Goal: Information Seeking & Learning: Check status

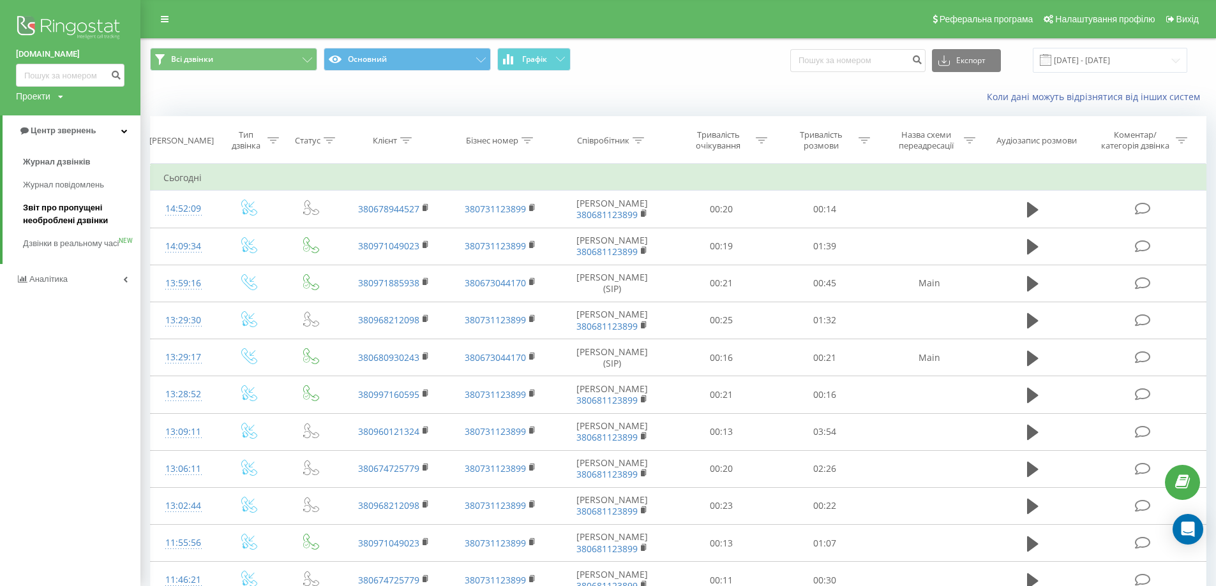
click at [71, 214] on span "Звіт про пропущені необроблені дзвінки" at bounding box center [78, 215] width 111 height 26
click at [72, 213] on span "Звіт про пропущені необроблені дзвінки" at bounding box center [78, 215] width 111 height 26
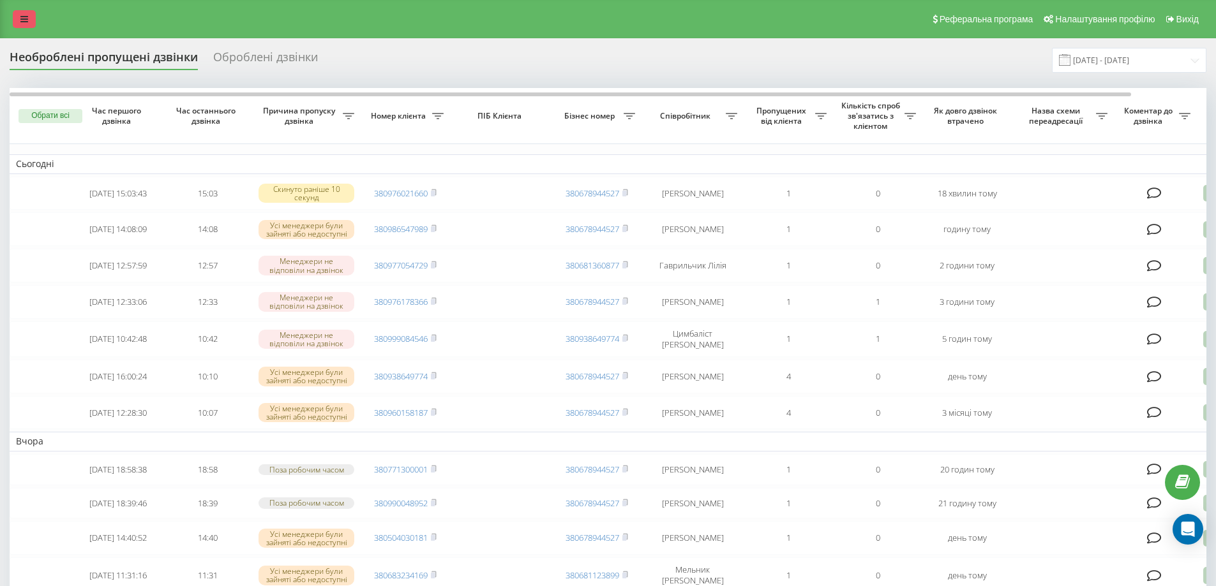
click at [15, 22] on link at bounding box center [24, 19] width 23 height 18
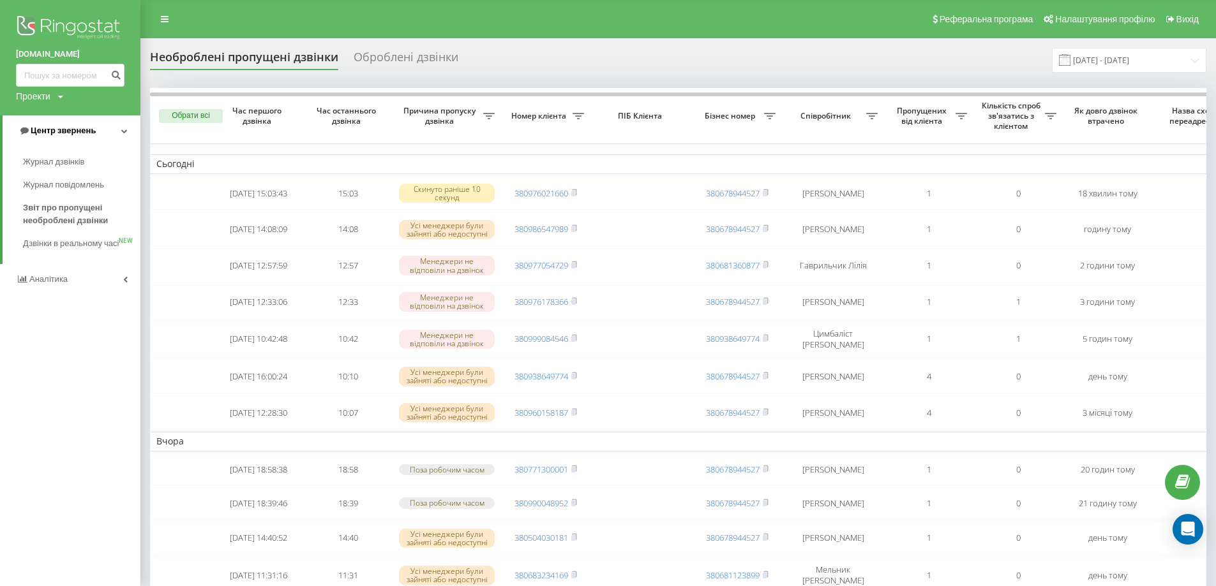
click at [85, 134] on span "Центр звернень" at bounding box center [63, 131] width 65 height 10
click at [33, 37] on img at bounding box center [70, 29] width 108 height 32
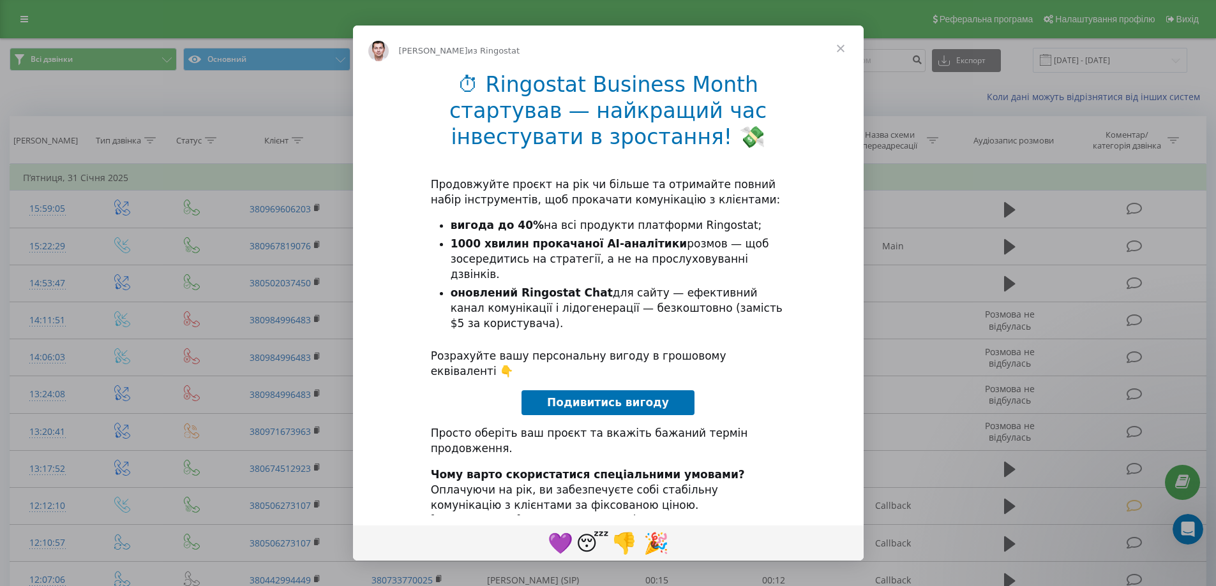
click at [858, 40] on span "Закрыть" at bounding box center [840, 49] width 46 height 46
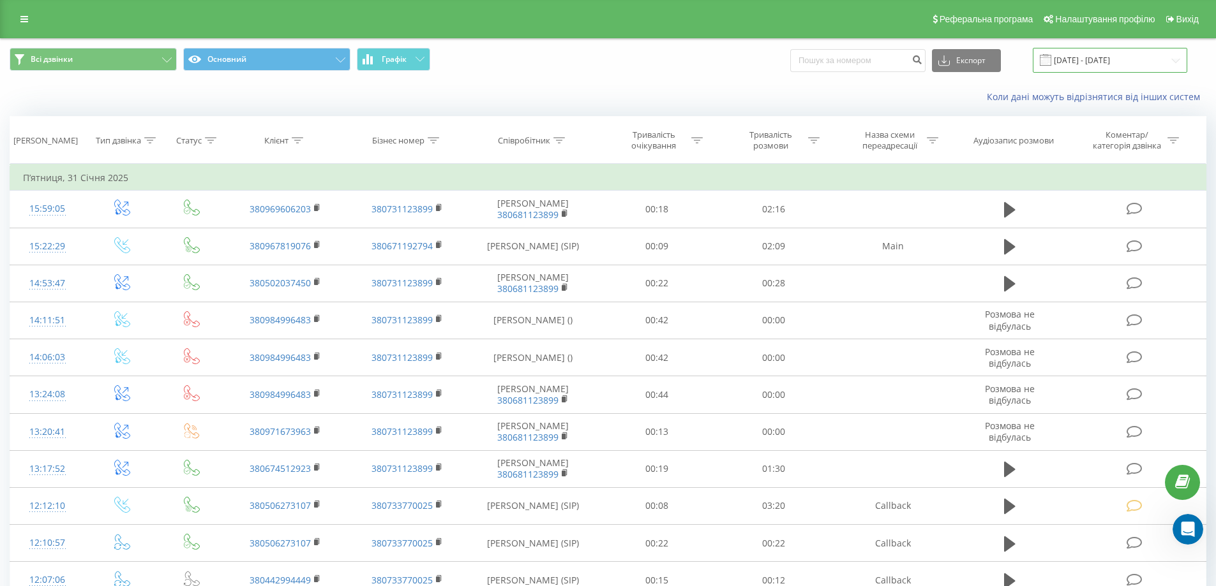
click at [1051, 61] on input "[DATE] - [DATE]" at bounding box center [1110, 60] width 154 height 25
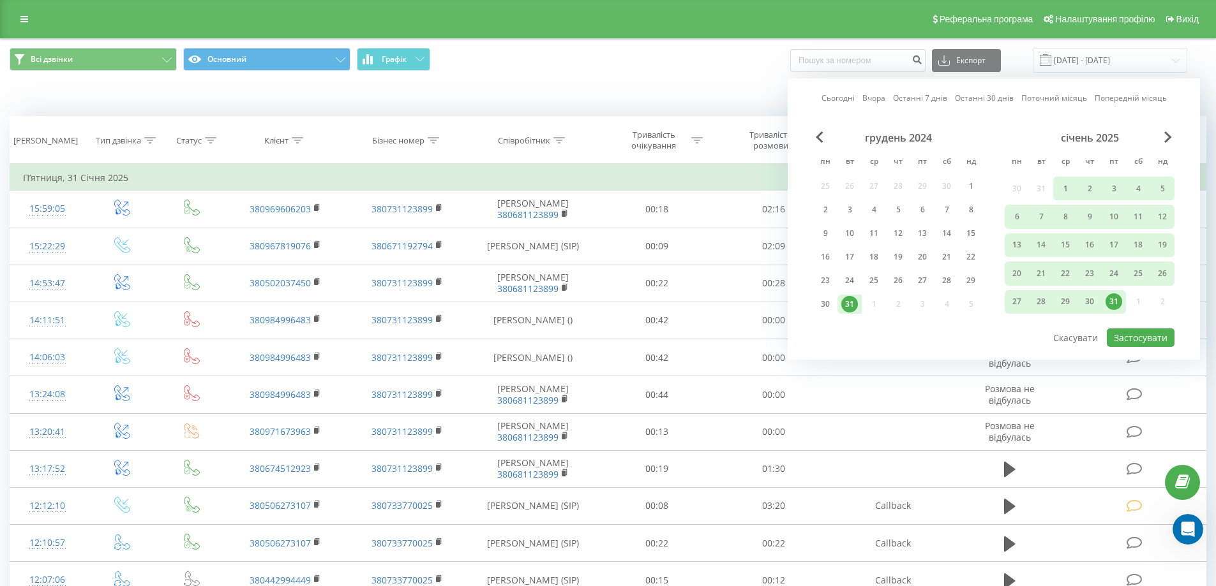
click at [837, 94] on link "Сьогодні" at bounding box center [837, 98] width 33 height 12
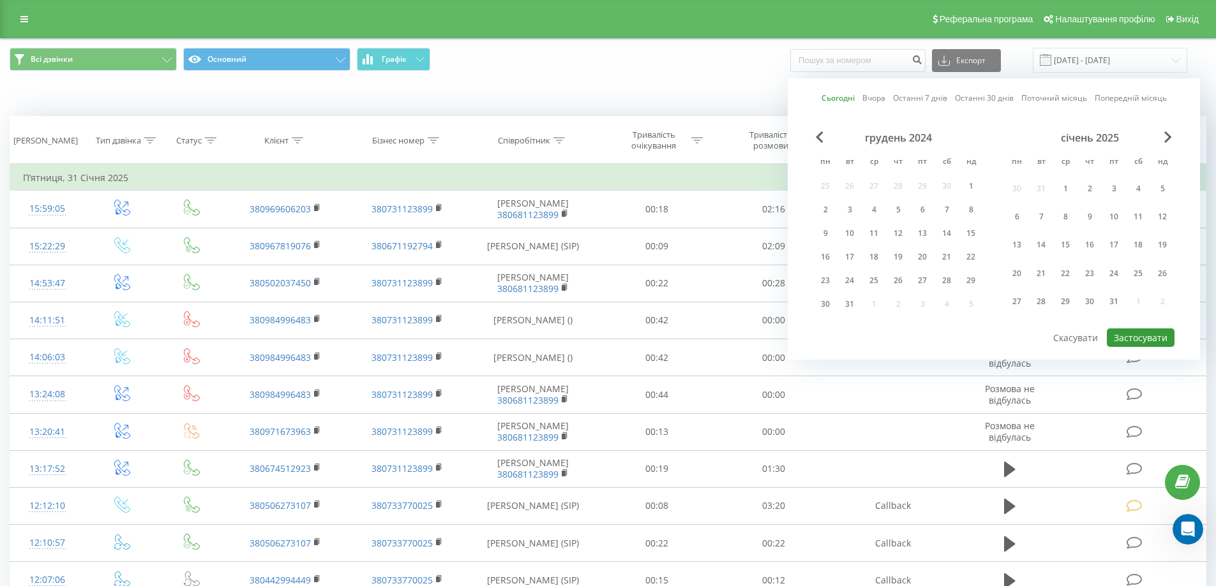
click at [1130, 337] on button "Застосувати" at bounding box center [1141, 338] width 68 height 19
type input "[DATE] - [DATE]"
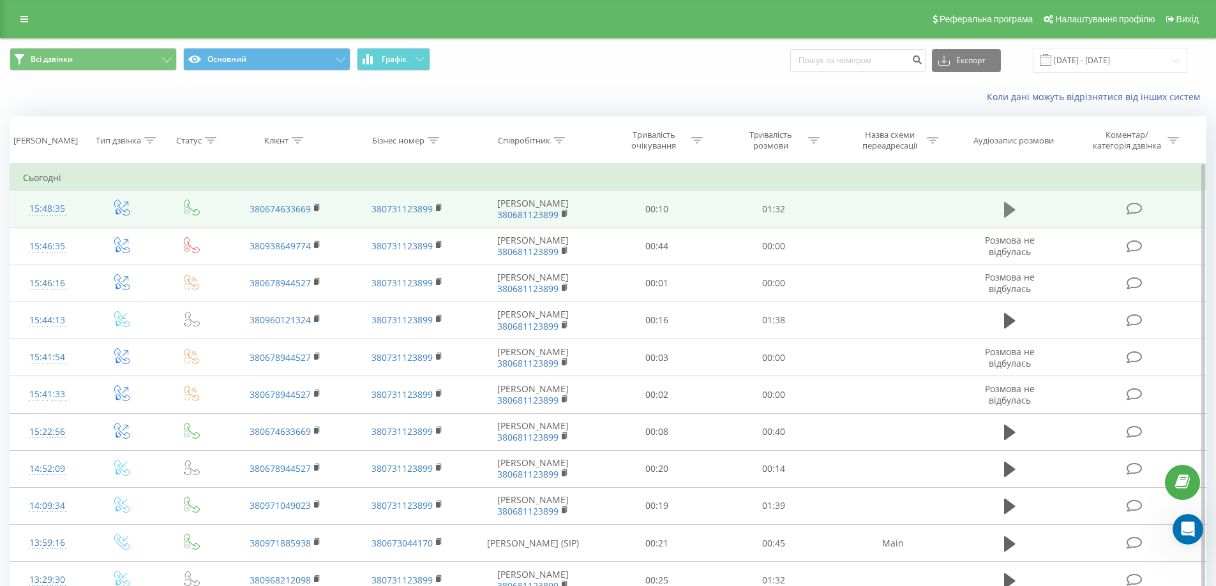
click at [1008, 209] on icon at bounding box center [1009, 209] width 11 height 15
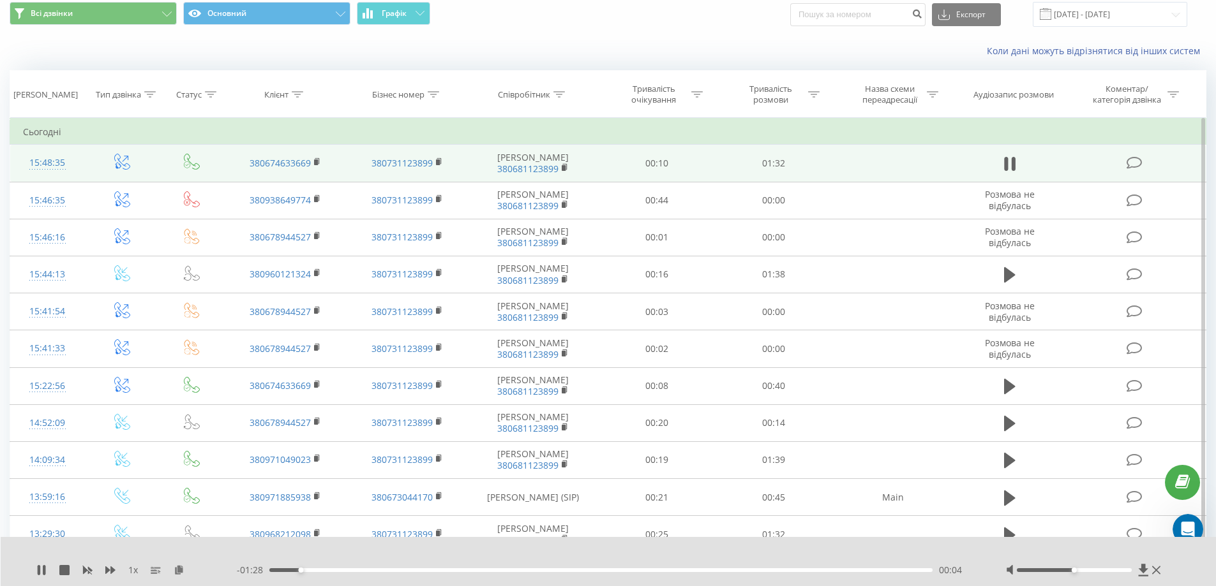
scroll to position [64, 0]
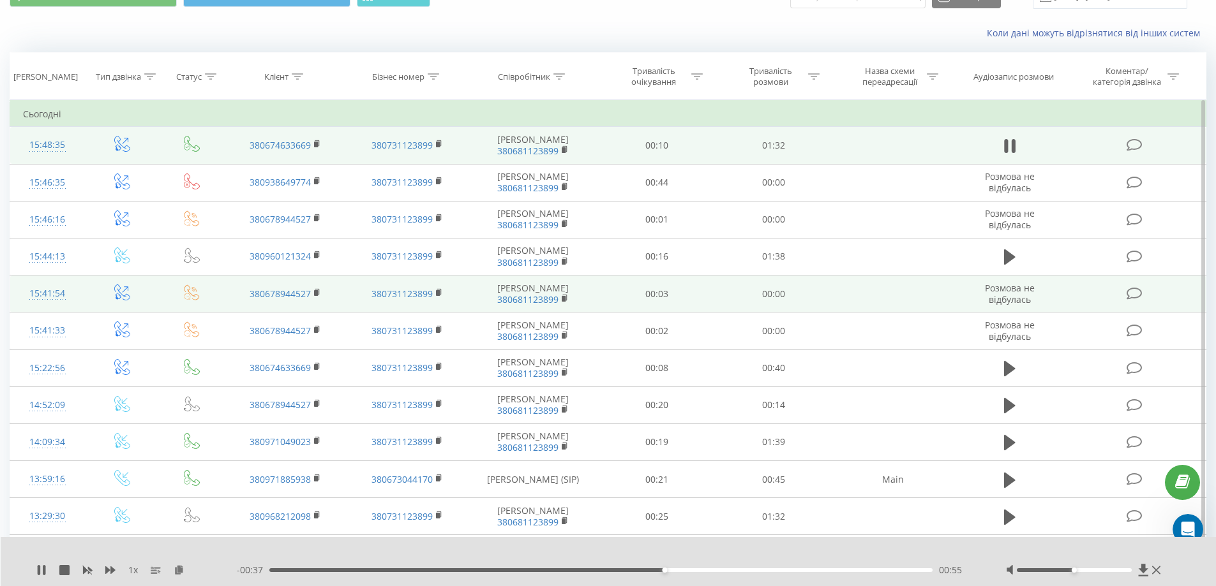
drag, startPoint x: 1013, startPoint y: 255, endPoint x: 952, endPoint y: 287, distance: 69.1
click at [1012, 255] on icon at bounding box center [1009, 257] width 11 height 18
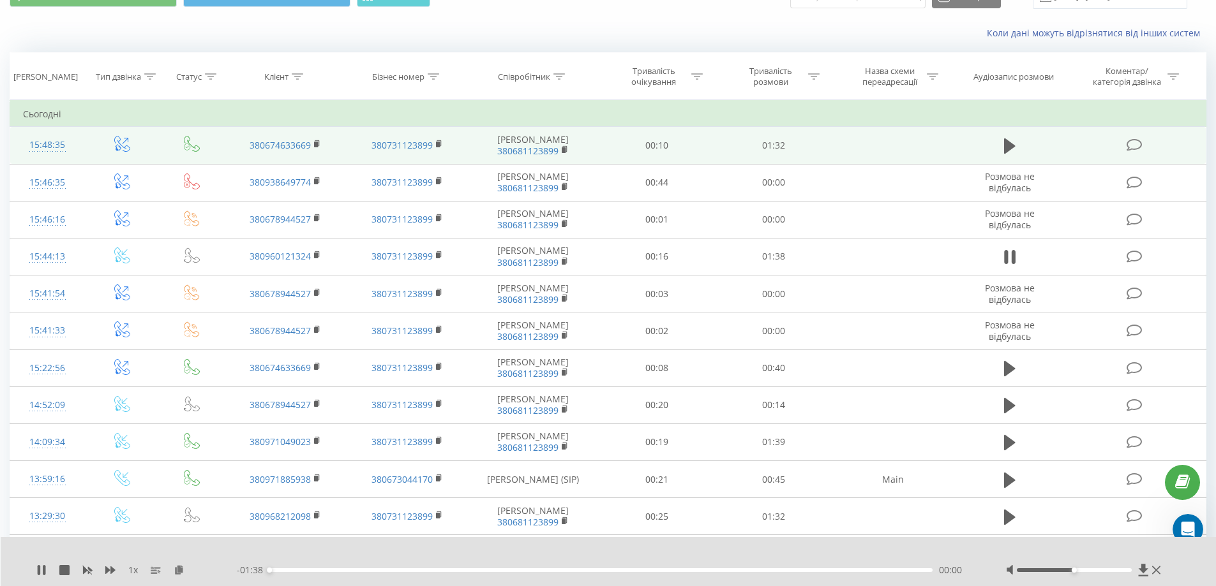
click at [281, 570] on div "00:00" at bounding box center [601, 571] width 664 height 4
click at [299, 570] on div "00:03" at bounding box center [601, 571] width 664 height 4
click at [317, 570] on div "00:07" at bounding box center [601, 571] width 664 height 4
click at [328, 570] on div "00:08" at bounding box center [325, 570] width 5 height 5
click at [343, 570] on div "00:10" at bounding box center [601, 571] width 664 height 4
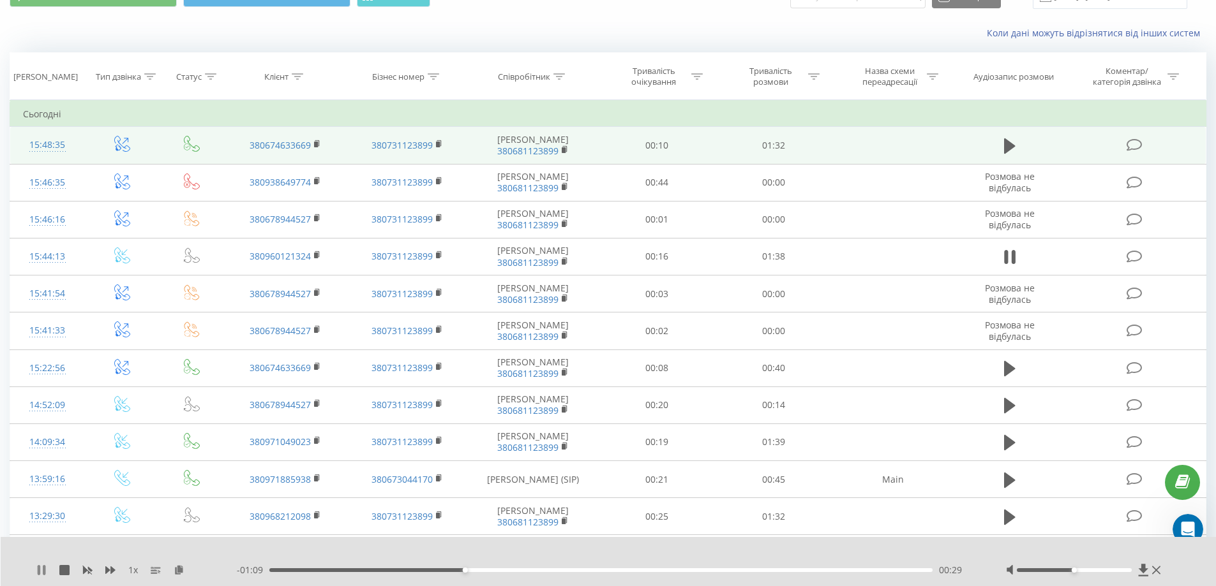
click at [39, 573] on icon at bounding box center [39, 570] width 3 height 10
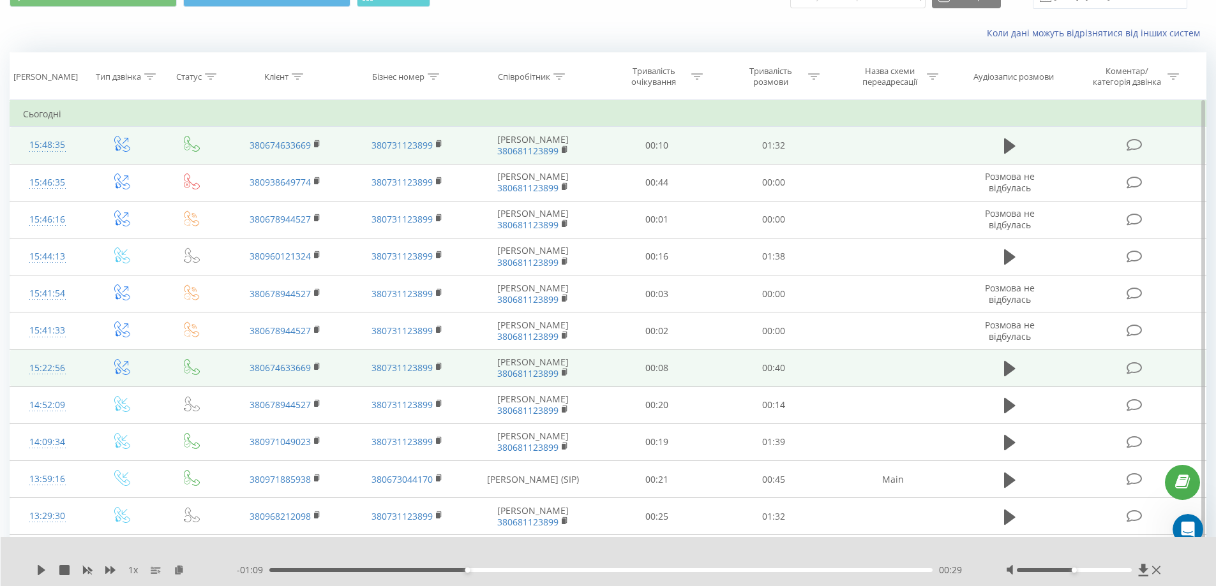
scroll to position [0, 0]
